Goal: Task Accomplishment & Management: Manage account settings

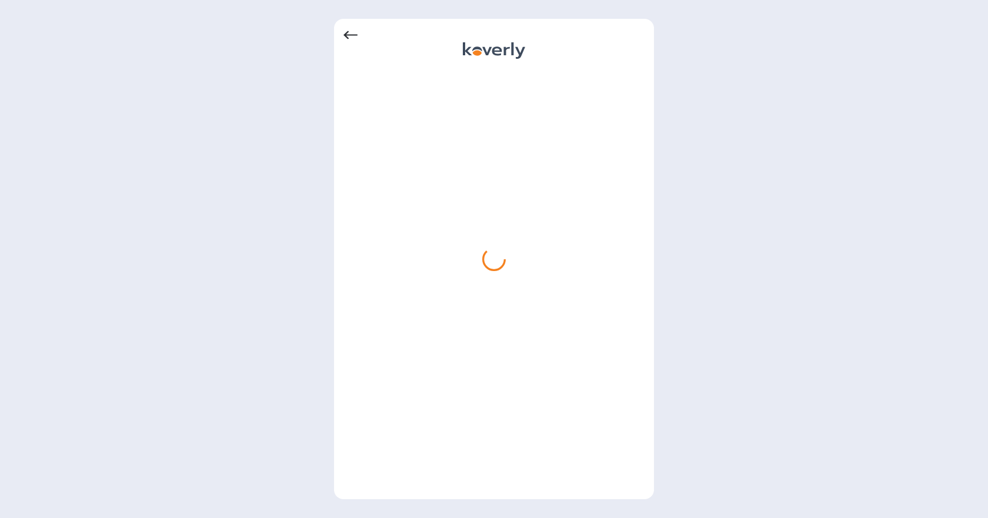
click at [346, 33] on icon at bounding box center [350, 35] width 14 height 8
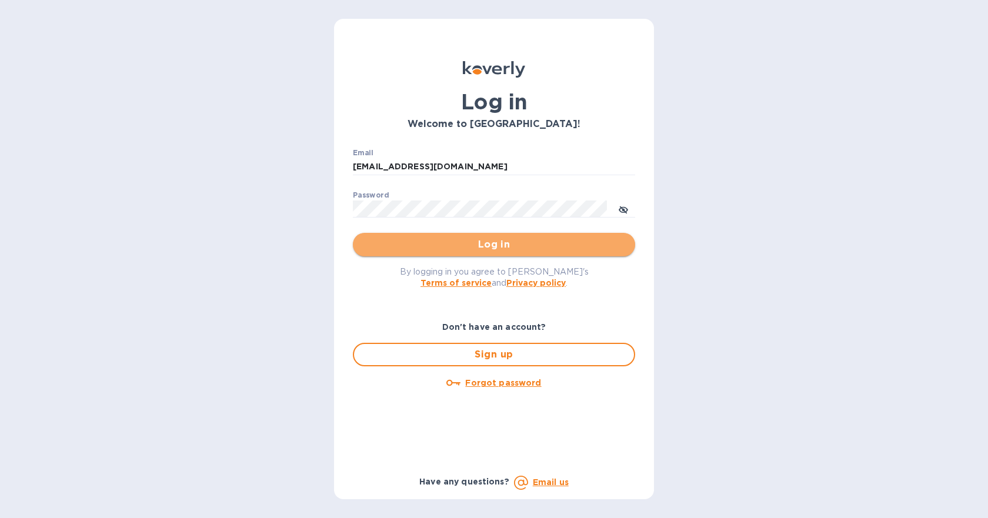
click at [463, 240] on span "Log in" at bounding box center [493, 245] width 263 height 14
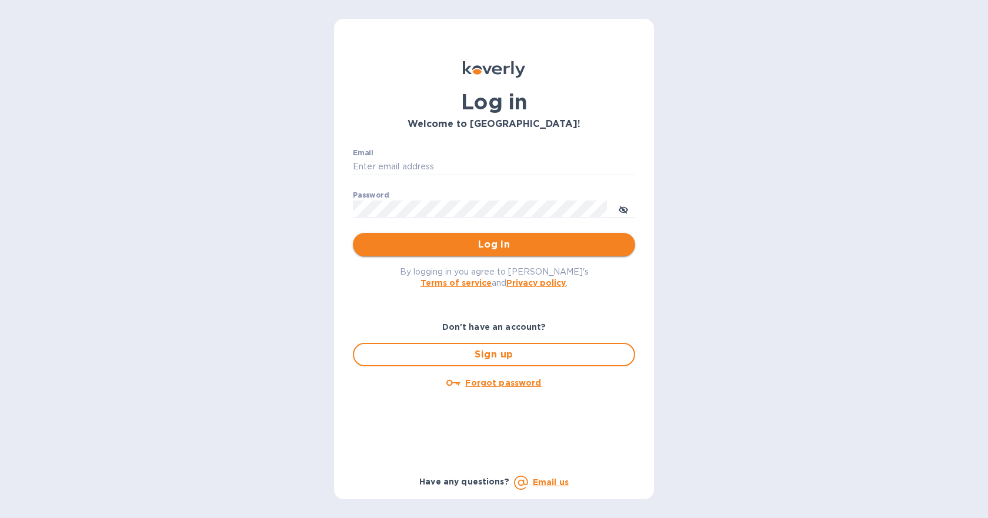
type input "[EMAIL_ADDRESS][DOMAIN_NAME]"
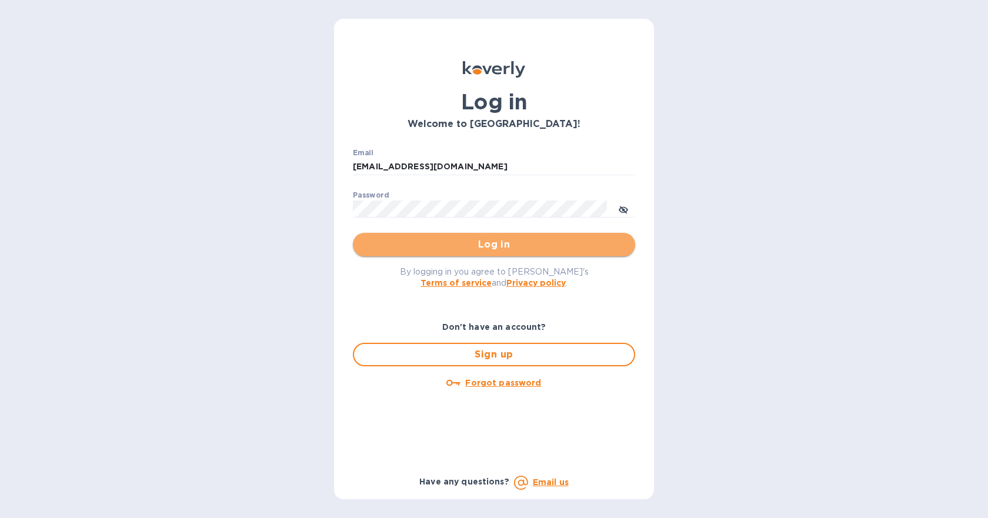
click at [462, 243] on span "Log in" at bounding box center [493, 245] width 263 height 14
